Goal: Transaction & Acquisition: Purchase product/service

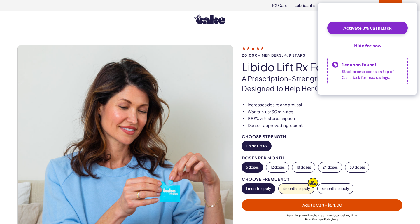
click at [367, 123] on ul "Increases desire and arousal Works in just 30 minutes 100% virtual prescription…" at bounding box center [322, 115] width 161 height 26
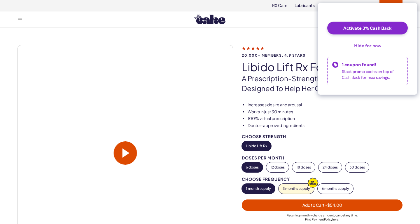
click at [372, 49] on button "Hide for now" at bounding box center [367, 45] width 36 height 13
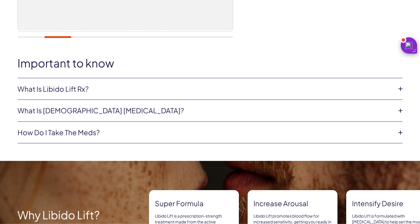
scroll to position [238, 0]
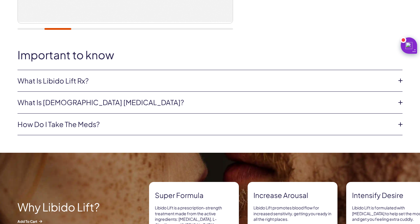
click at [79, 83] on link "What is Libido Lift Rx?" at bounding box center [205, 81] width 376 height 10
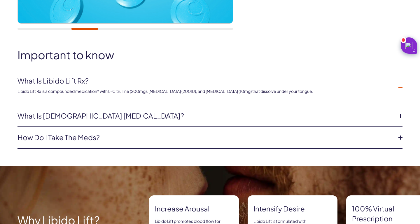
click at [98, 113] on link "What is female sexual dysfunction?" at bounding box center [205, 116] width 376 height 10
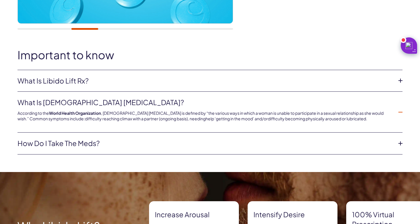
click at [106, 143] on link "How do I take the meds?" at bounding box center [205, 143] width 376 height 10
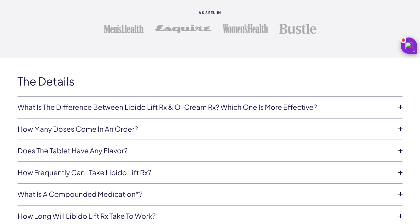
scroll to position [1190, 0]
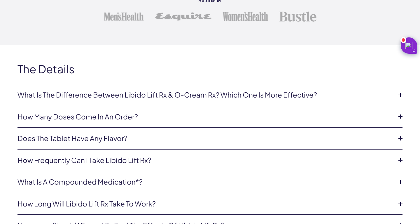
click at [204, 93] on link "What is the difference between Libido Lift Rx & O-Cream Rx? Which one is more e…" at bounding box center [205, 95] width 376 height 10
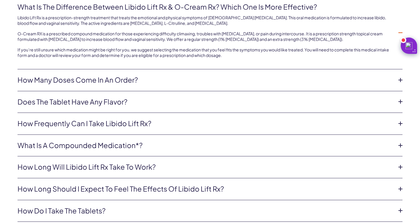
scroll to position [1348, 0]
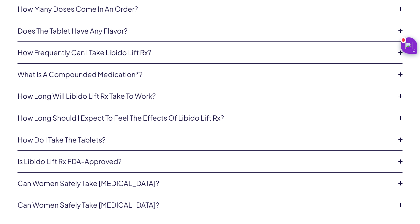
click at [159, 100] on link "How long will Libido Lift Rx take to work?" at bounding box center [205, 96] width 376 height 10
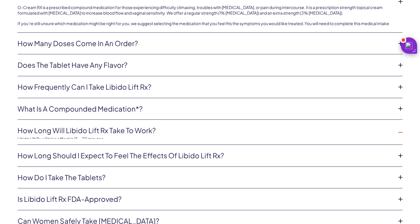
scroll to position [1297, 0]
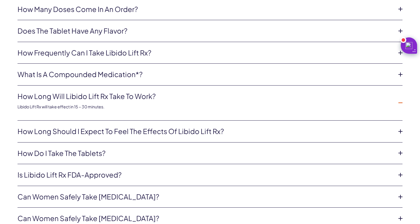
click at [159, 100] on link "How long will Libido Lift Rx take to work?" at bounding box center [205, 96] width 376 height 10
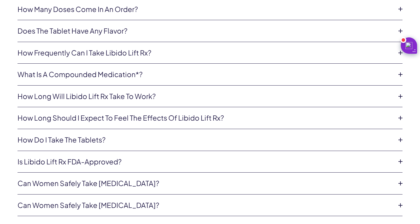
click at [155, 118] on link "How long should I expect to feel the effects of Libido Lift Rx?" at bounding box center [205, 118] width 376 height 10
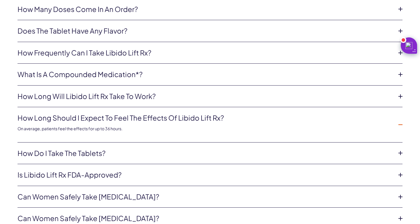
click at [104, 155] on link "How do I take the tablets?" at bounding box center [205, 153] width 376 height 10
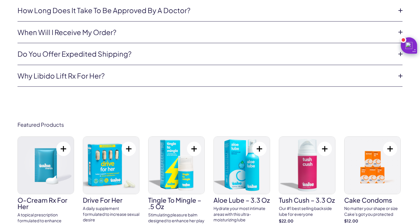
scroll to position [1773, 0]
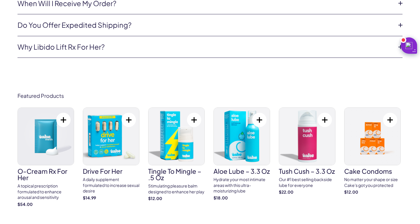
click at [100, 147] on img at bounding box center [111, 136] width 56 height 57
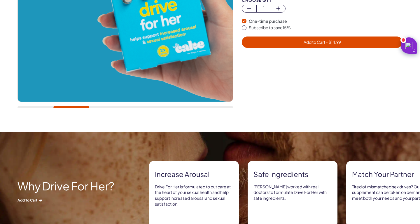
scroll to position [238, 0]
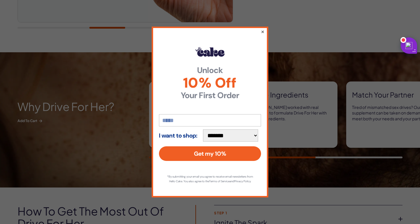
click at [262, 29] on button "×" at bounding box center [263, 31] width 4 height 7
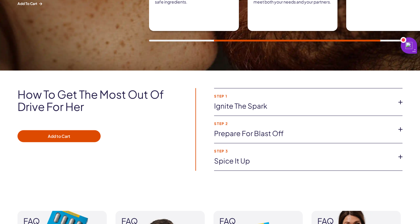
scroll to position [357, 0]
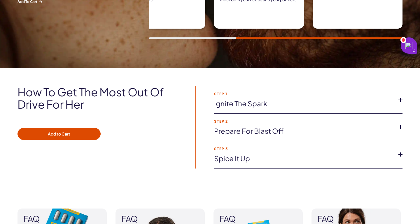
click at [259, 103] on link "Ignite the spark" at bounding box center [303, 104] width 179 height 10
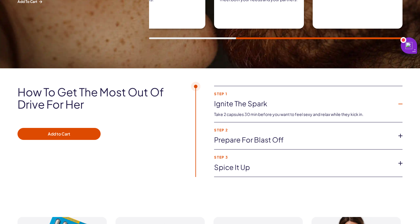
click at [263, 137] on link "Prepare for blast off" at bounding box center [303, 140] width 179 height 10
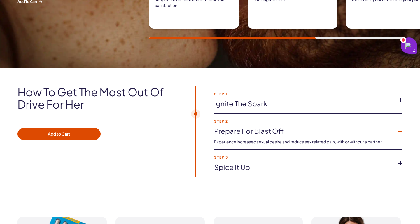
click at [236, 171] on link "Spice it up" at bounding box center [303, 167] width 179 height 10
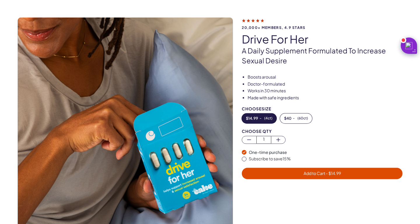
scroll to position [40, 0]
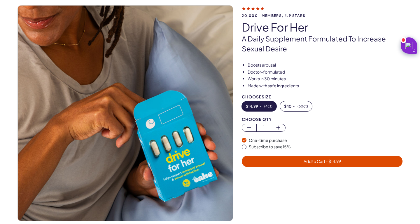
click at [317, 162] on span "Add to Cart - $ 14.99" at bounding box center [322, 160] width 37 height 5
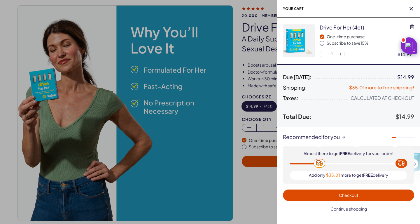
click at [415, 12] on h2 "Your cart" at bounding box center [348, 8] width 143 height 17
click at [413, 7] on icon "button" at bounding box center [410, 8] width 3 height 3
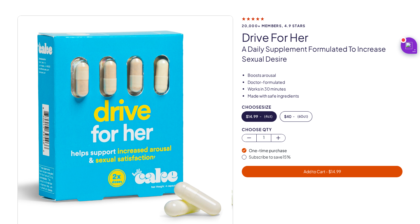
scroll to position [0, 0]
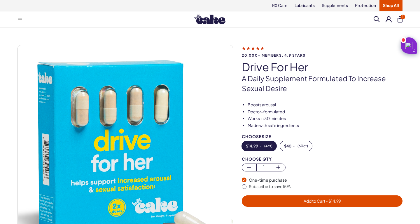
click at [201, 19] on img at bounding box center [209, 19] width 31 height 10
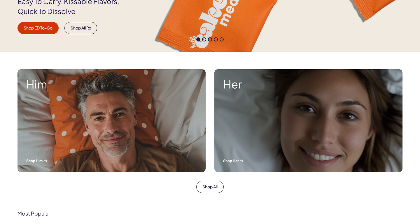
scroll to position [159, 0]
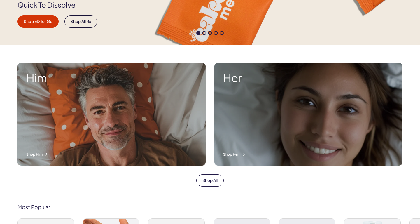
click at [271, 118] on div "Her Shop Her" at bounding box center [308, 114] width 188 height 103
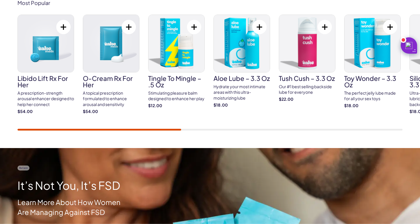
scroll to position [230, 0]
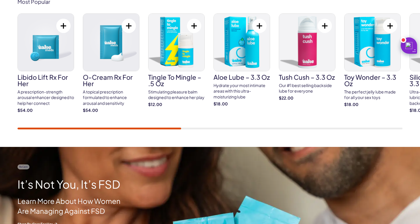
click at [204, 127] on div at bounding box center [209, 128] width 385 height 2
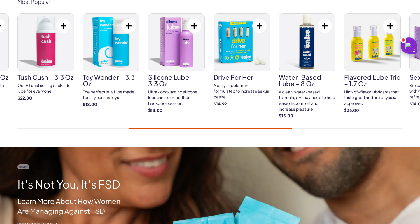
click at [297, 127] on div at bounding box center [209, 128] width 385 height 2
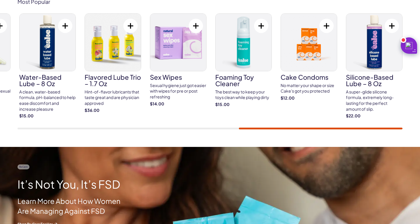
click at [378, 128] on div at bounding box center [209, 128] width 385 height 2
click at [29, 128] on div at bounding box center [209, 128] width 385 height 2
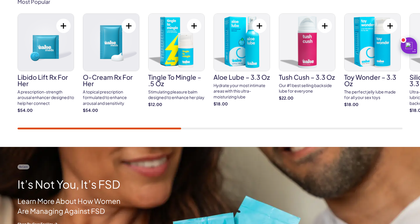
click at [38, 59] on img at bounding box center [46, 42] width 56 height 57
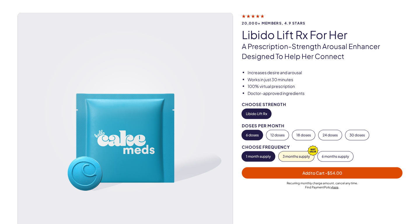
scroll to position [40, 0]
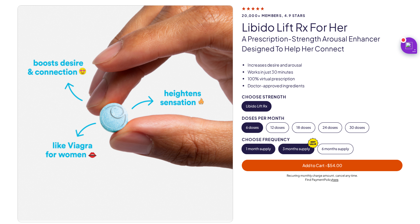
click at [283, 150] on button "3 months supply" at bounding box center [296, 149] width 36 height 10
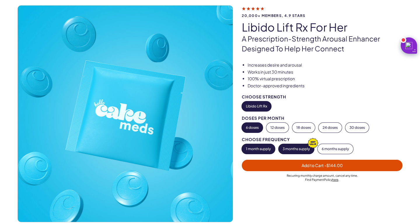
click at [261, 149] on button "1 month supply" at bounding box center [258, 149] width 33 height 10
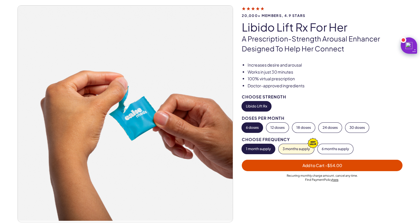
click at [251, 127] on button "6 doses" at bounding box center [252, 127] width 21 height 10
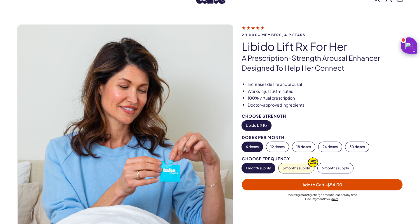
scroll to position [0, 0]
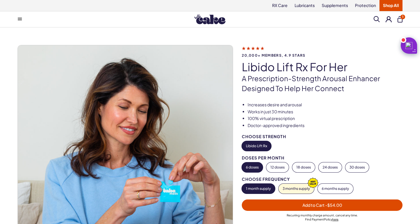
click at [399, 16] on button "1" at bounding box center [399, 19] width 5 height 6
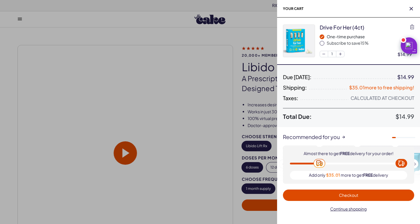
click at [300, 42] on img at bounding box center [298, 41] width 31 height 32
click at [341, 36] on div "One-time purchase" at bounding box center [370, 37] width 87 height 6
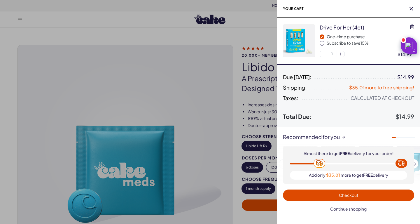
click at [332, 27] on div "Drive for her (4ct)" at bounding box center [342, 27] width 45 height 7
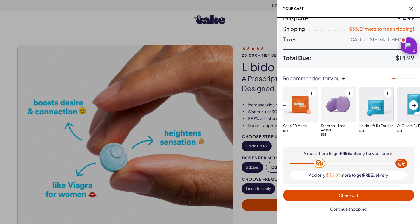
scroll to position [59, 0]
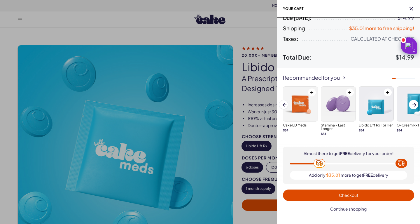
click at [301, 109] on img at bounding box center [300, 104] width 34 height 34
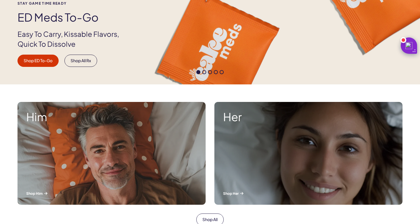
scroll to position [79, 0]
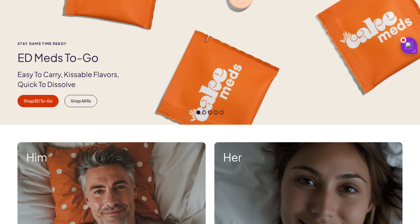
click at [313, 65] on div "Stay Game time ready ED Meds to-go Easy To Carry, Kissable Flavors, Quick To Di…" at bounding box center [210, 74] width 420 height 65
click at [204, 111] on span at bounding box center [204, 112] width 4 height 4
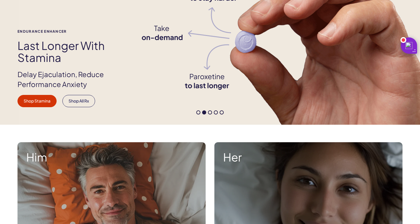
click at [212, 113] on span at bounding box center [210, 112] width 4 height 4
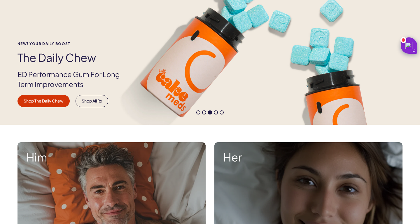
click at [220, 113] on div at bounding box center [210, 112] width 420 height 4
click at [222, 112] on span at bounding box center [222, 112] width 4 height 4
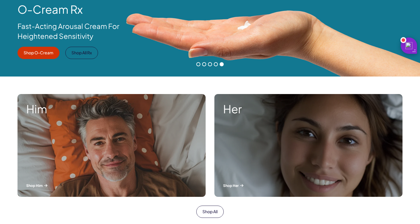
scroll to position [159, 0]
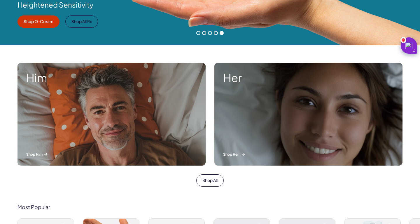
click at [298, 112] on div "Her Shop Her" at bounding box center [308, 114] width 188 height 103
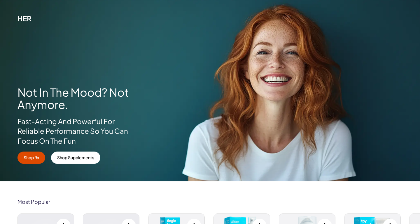
scroll to position [79, 0]
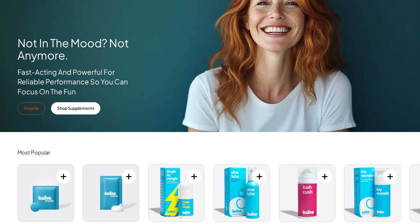
click at [35, 108] on link "Shop Rx" at bounding box center [31, 108] width 28 height 12
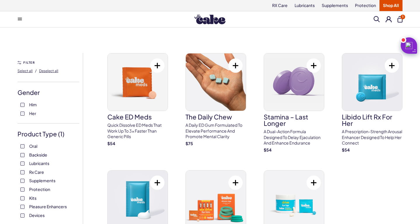
click at [30, 113] on span "Her" at bounding box center [32, 113] width 7 height 8
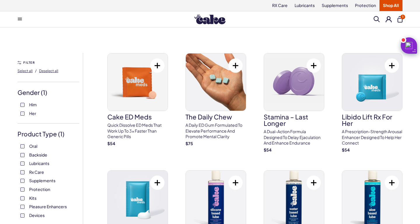
click at [390, 61] on button at bounding box center [392, 65] width 14 height 14
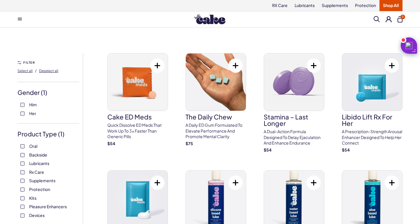
click at [391, 66] on button at bounding box center [392, 65] width 14 height 14
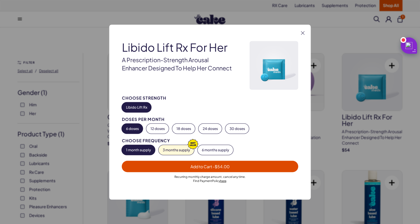
click at [206, 165] on span "Add to Cart - $54.00" at bounding box center [209, 165] width 39 height 5
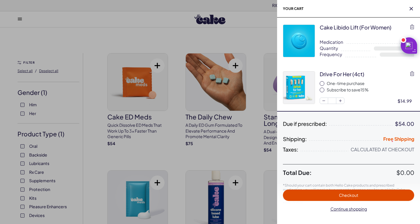
select select "**"
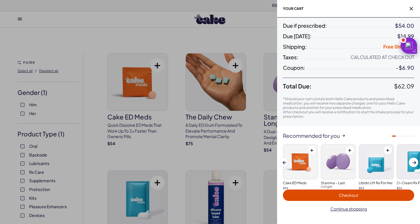
scroll to position [113, 0]
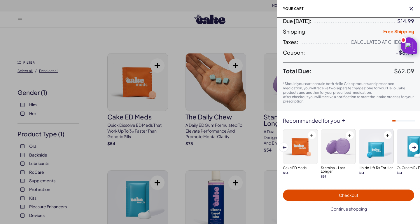
click at [349, 207] on span "Continue shopping" at bounding box center [348, 208] width 36 height 5
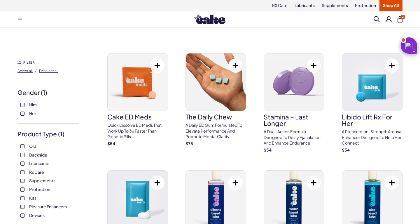
click at [403, 17] on span "2" at bounding box center [402, 17] width 5 height 5
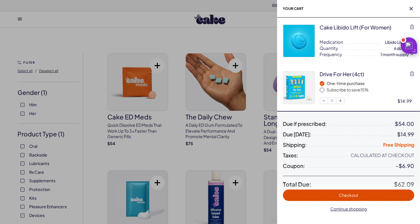
click at [346, 27] on div "Cake Libido Lift (for Women)" at bounding box center [356, 27] width 72 height 7
click at [340, 83] on div "One-time purchase" at bounding box center [370, 83] width 87 height 6
click at [337, 76] on div "Drive for her (4ct)" at bounding box center [342, 73] width 45 height 7
click at [337, 85] on div "One-time purchase" at bounding box center [370, 83] width 87 height 6
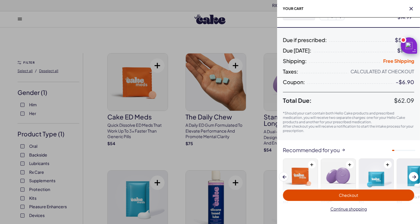
scroll to position [84, 0]
click at [411, 9] on icon "button" at bounding box center [410, 8] width 3 height 3
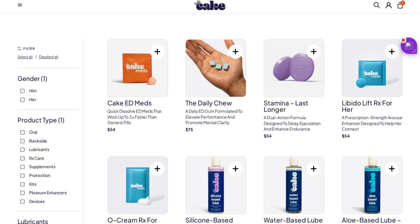
scroll to position [0, 0]
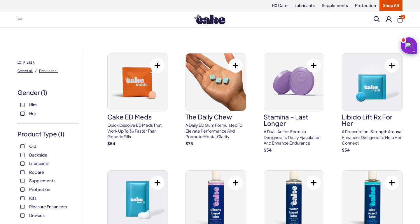
click at [401, 19] on button "2" at bounding box center [399, 19] width 5 height 6
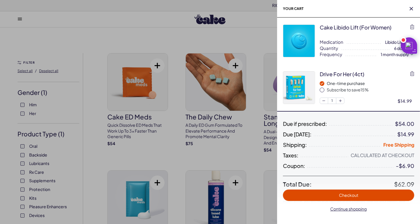
click at [295, 89] on img at bounding box center [298, 87] width 31 height 32
click at [119, 35] on div at bounding box center [210, 112] width 420 height 224
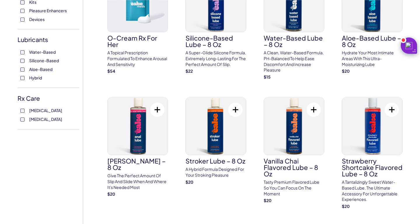
scroll to position [198, 0]
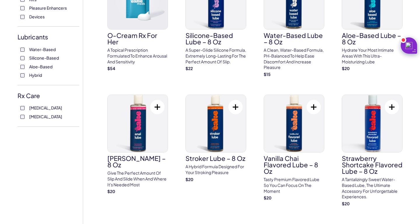
click at [39, 109] on span "Sildenafil" at bounding box center [45, 108] width 33 height 8
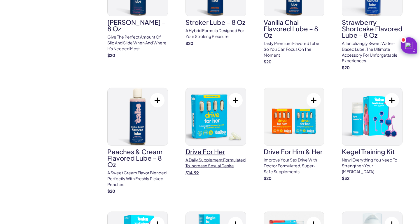
scroll to position [357, 0]
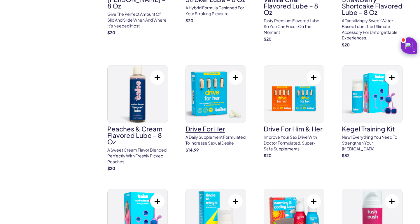
click at [215, 92] on img at bounding box center [216, 93] width 60 height 57
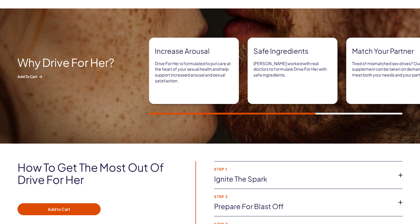
scroll to position [238, 0]
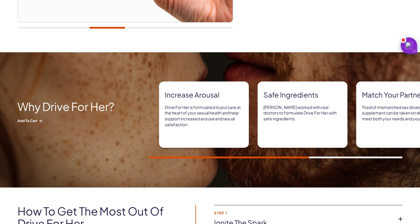
click at [235, 94] on strong "Increase arousal" at bounding box center [204, 95] width 78 height 10
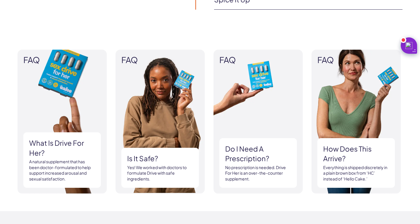
scroll to position [357, 0]
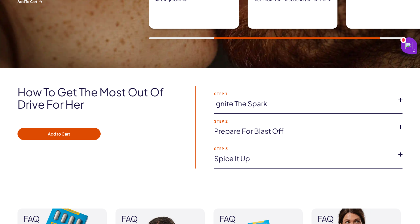
click at [235, 134] on link "Prepare for blast off" at bounding box center [303, 131] width 179 height 10
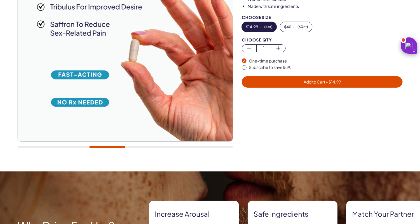
scroll to position [0, 0]
